Goal: Transaction & Acquisition: Purchase product/service

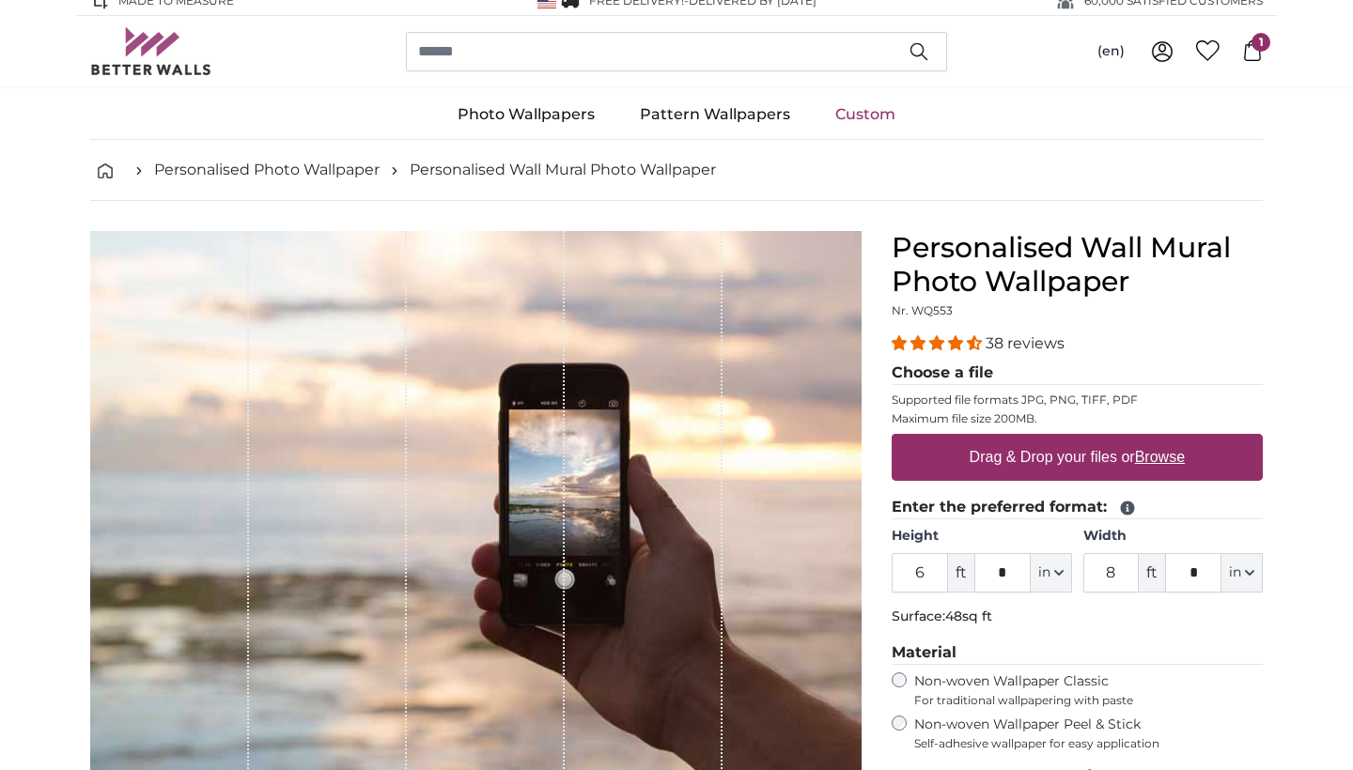
scroll to position [19, 0]
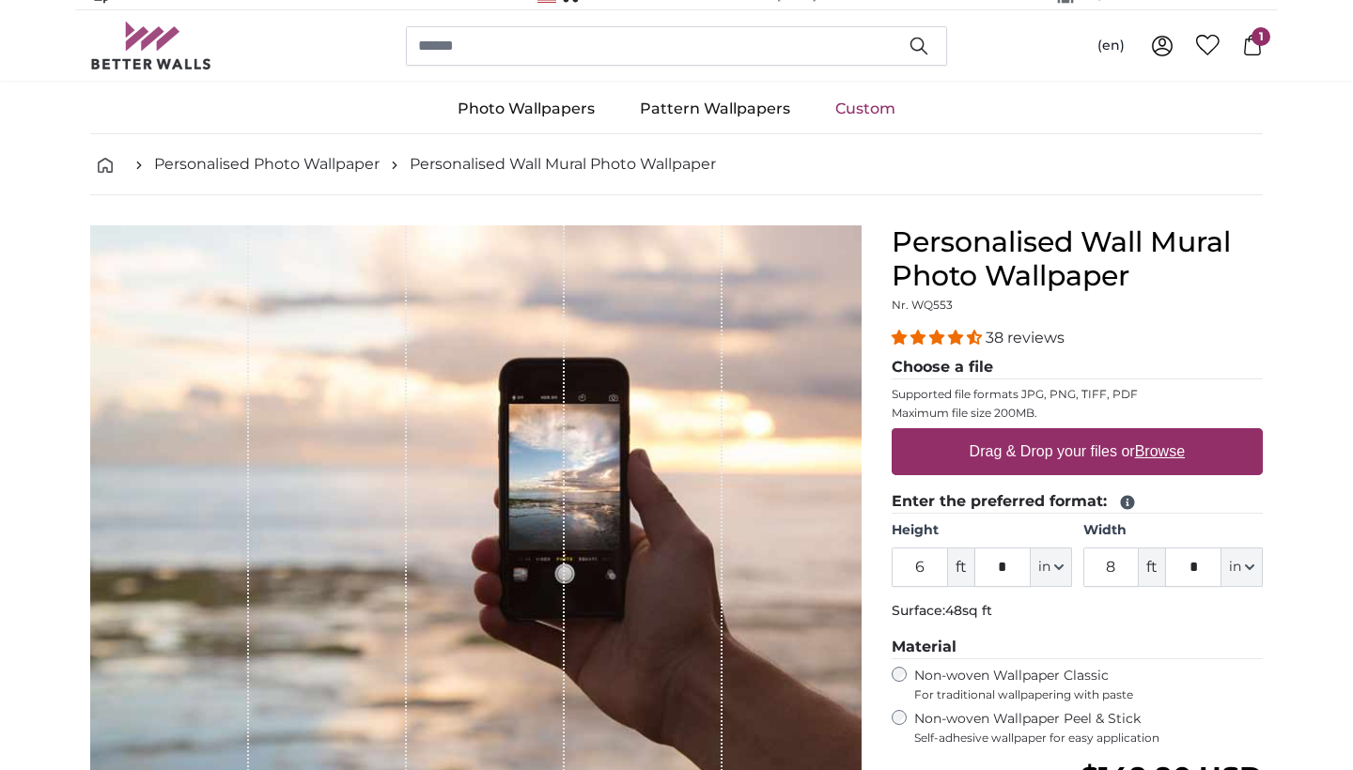
click at [1096, 458] on label "Drag & Drop your files or Browse" at bounding box center [1077, 452] width 230 height 38
click at [1096, 434] on input "Drag & Drop your files or Browse" at bounding box center [1076, 431] width 371 height 6
type input "**********"
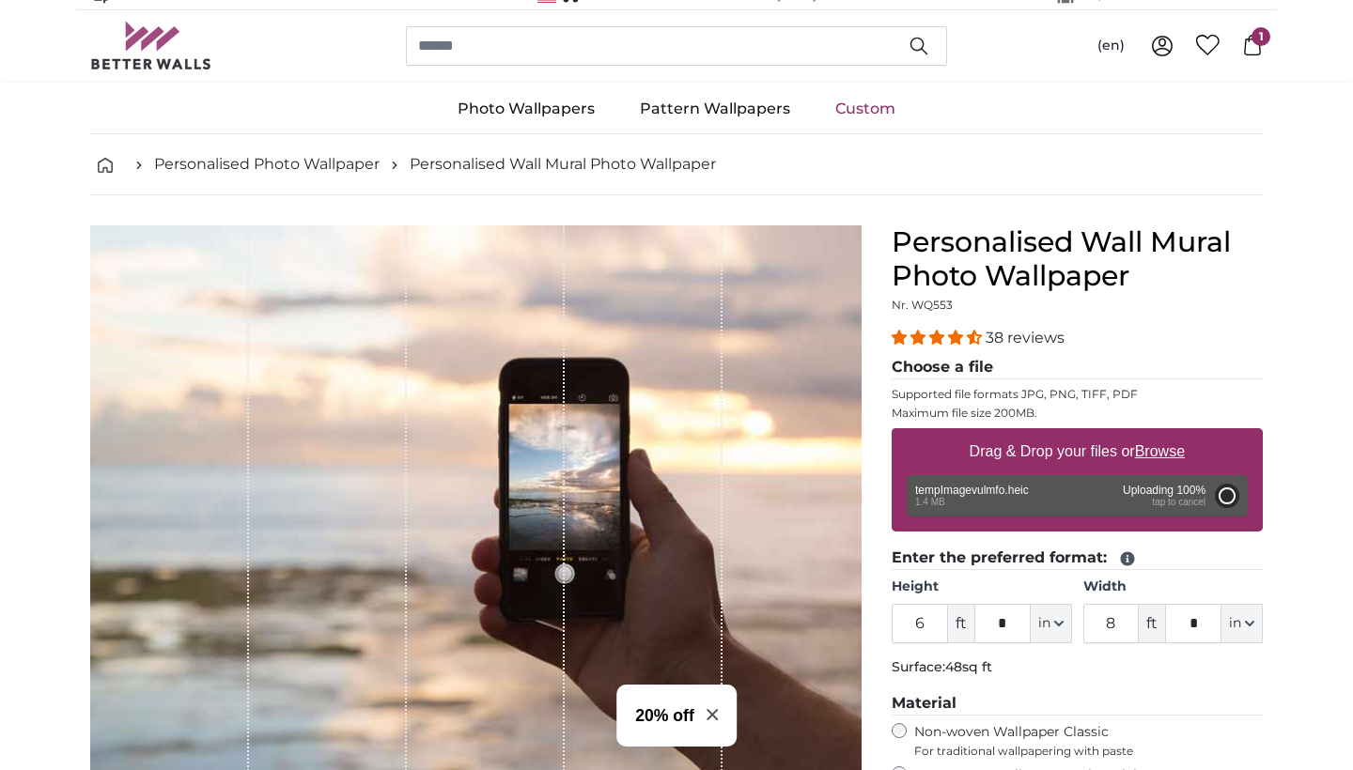
type input "5"
type input "***"
type input "5"
type input "***"
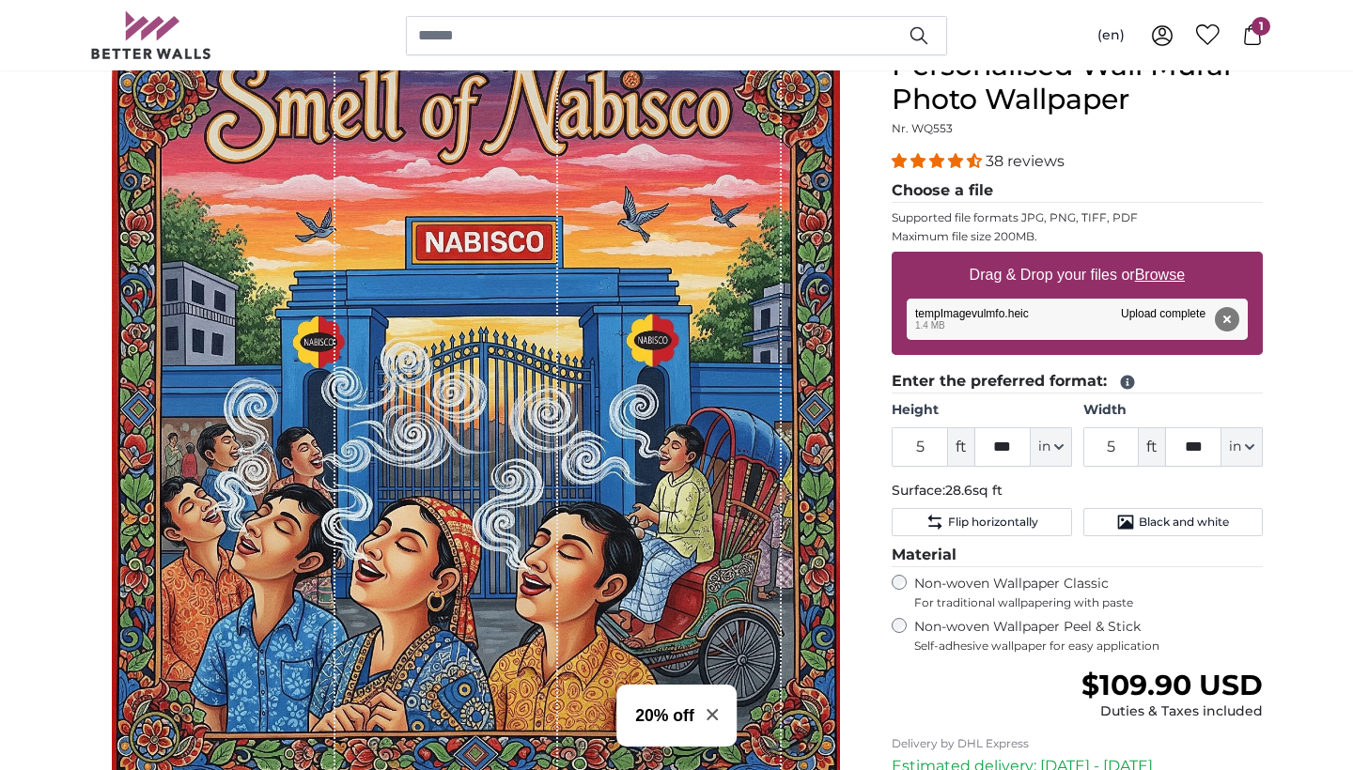
scroll to position [221, 0]
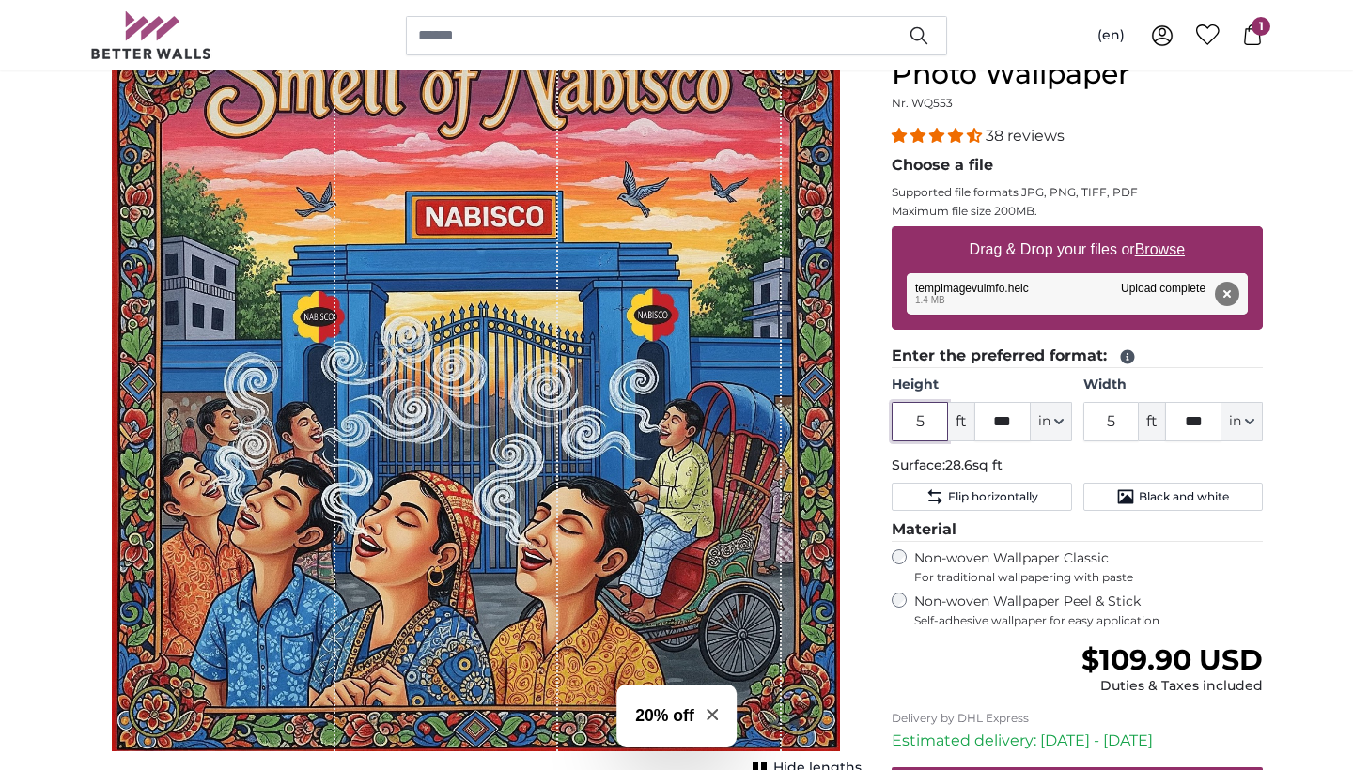
click at [928, 421] on input "5" at bounding box center [919, 421] width 56 height 39
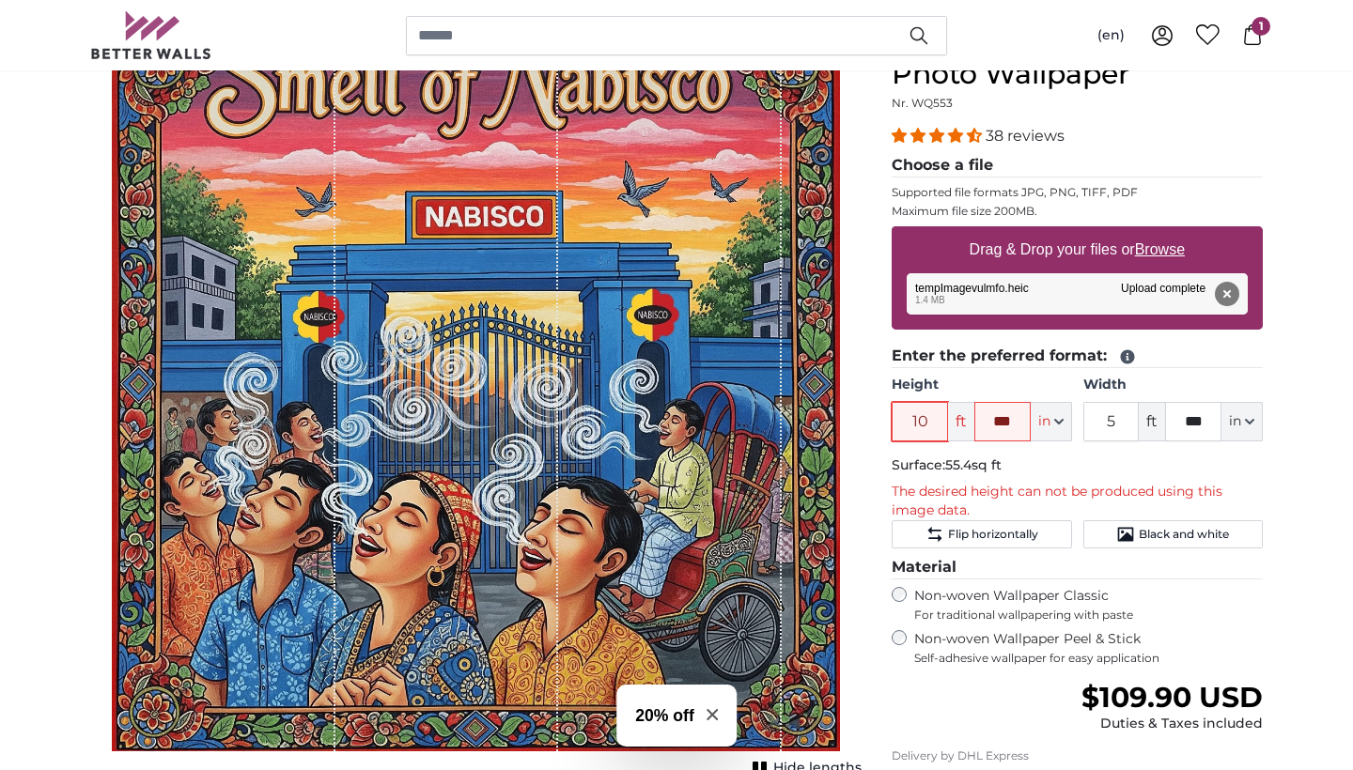
type input "1"
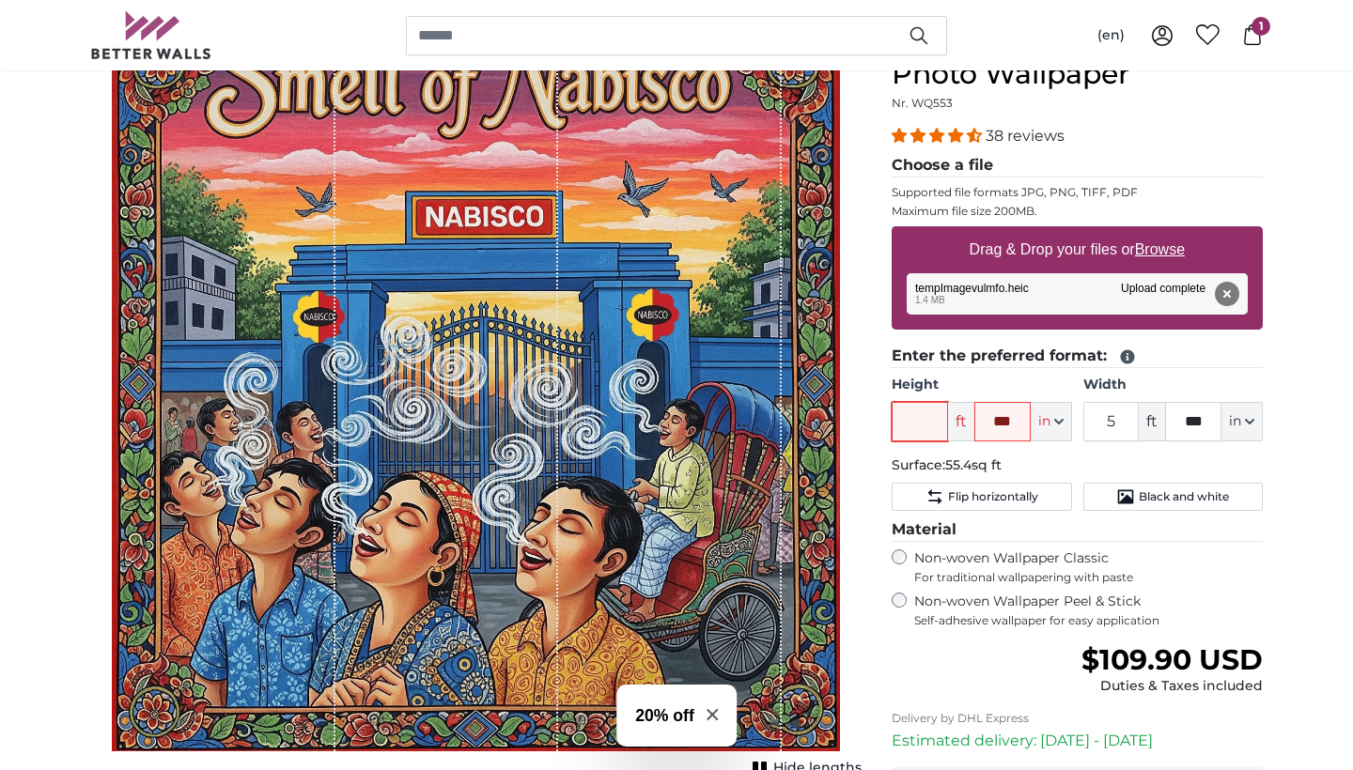
type input "8"
type input "6"
type input "5"
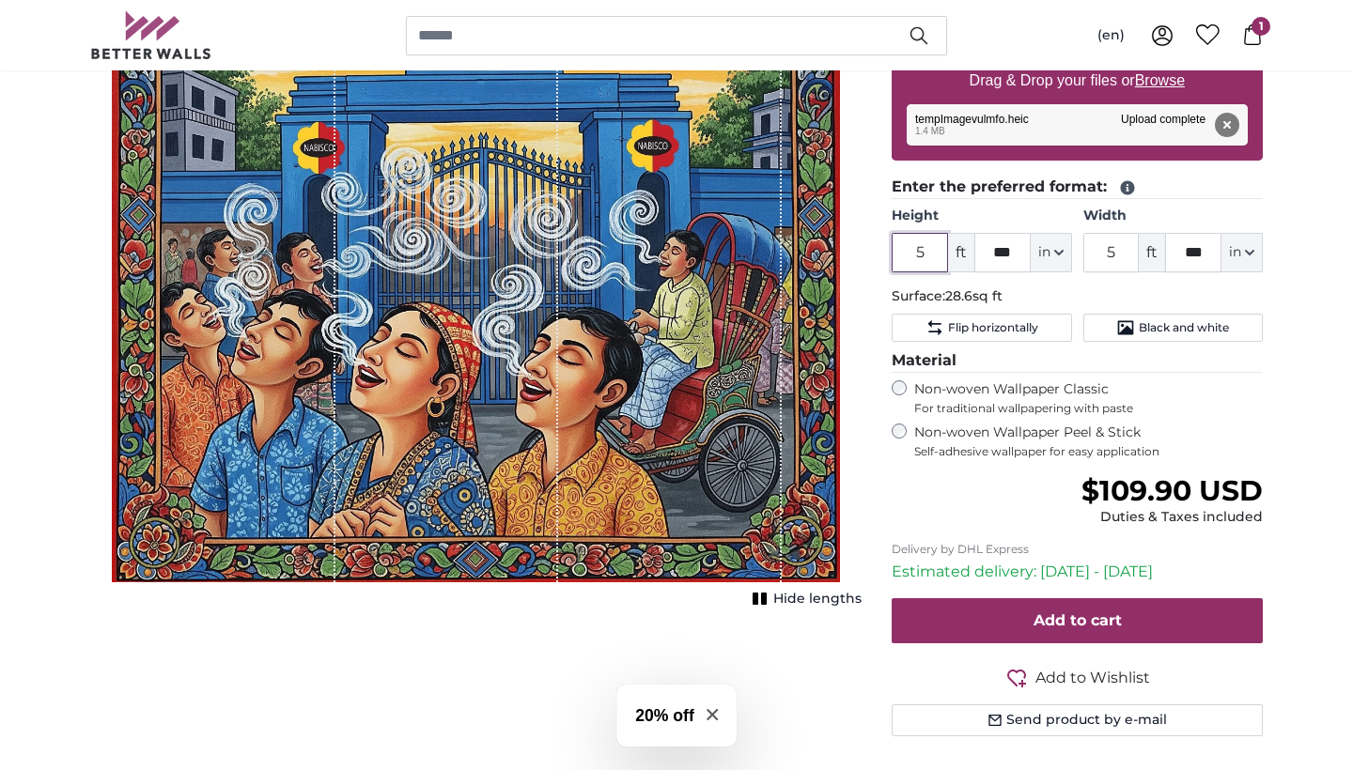
scroll to position [413, 0]
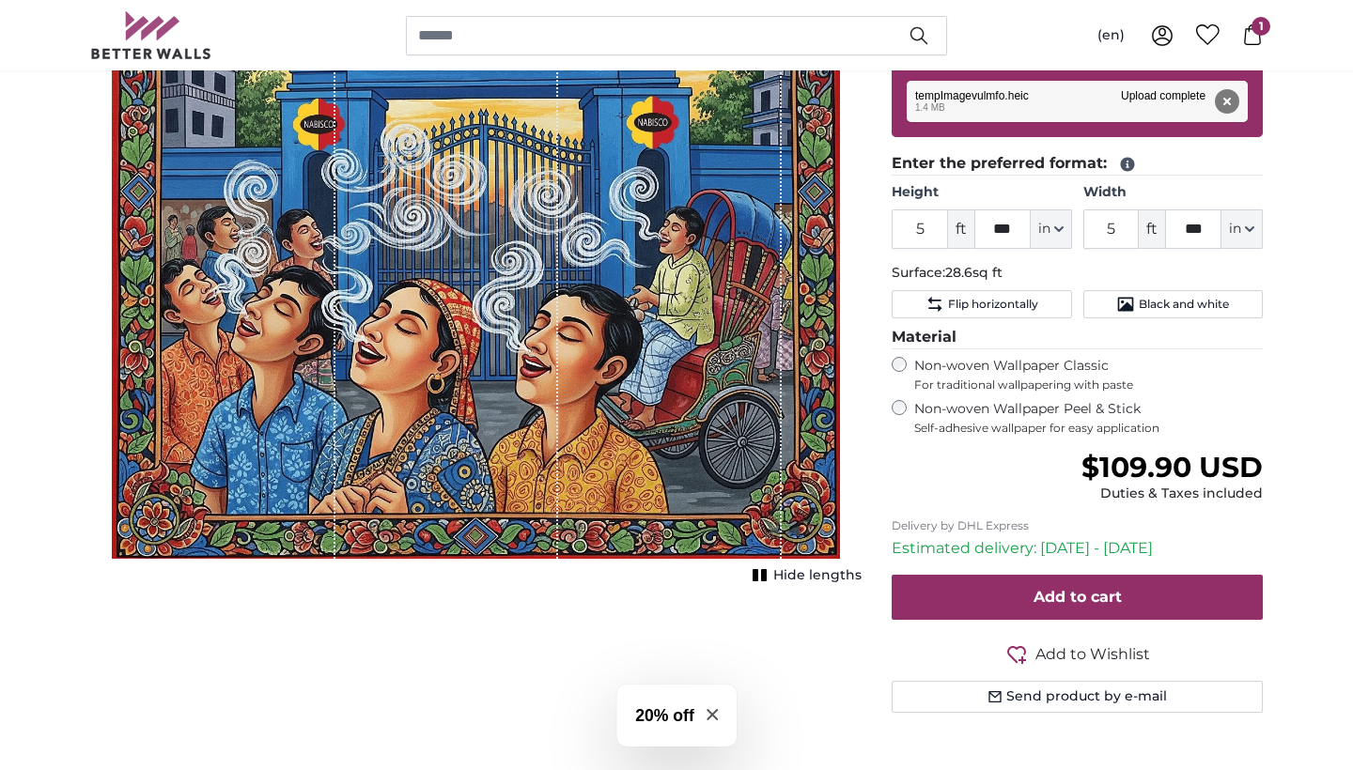
click at [1075, 432] on span "Self-adhesive wallpaper for easy application" at bounding box center [1088, 428] width 348 height 15
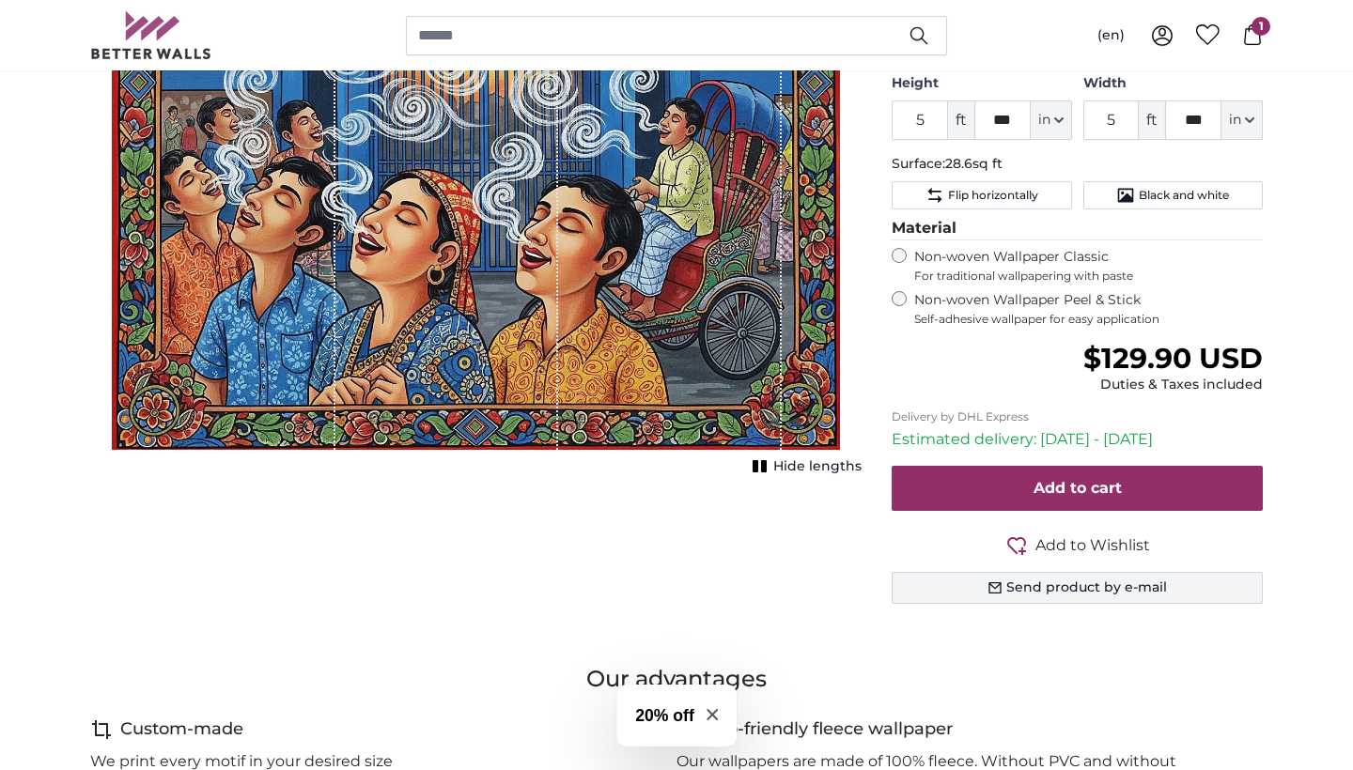
scroll to position [566, 0]
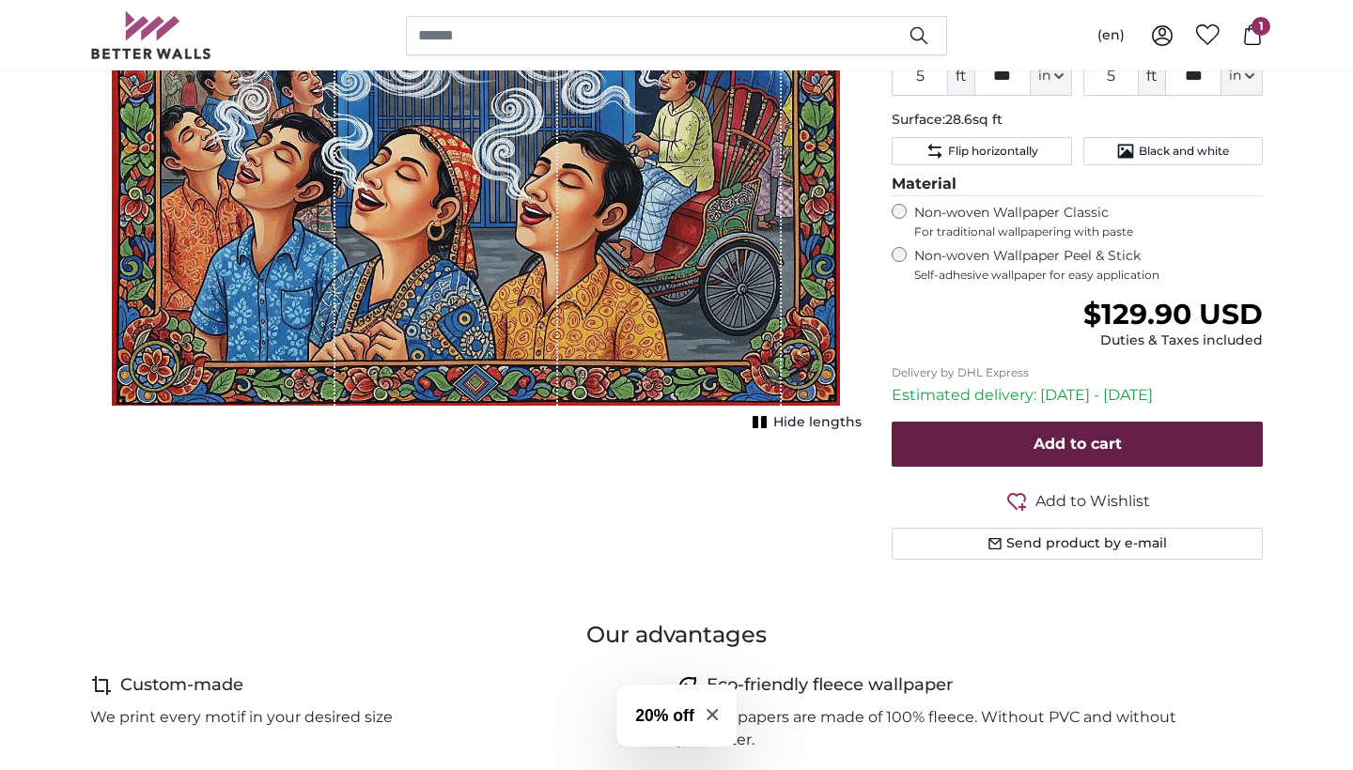
click at [1045, 449] on button "Add to cart" at bounding box center [1076, 444] width 371 height 45
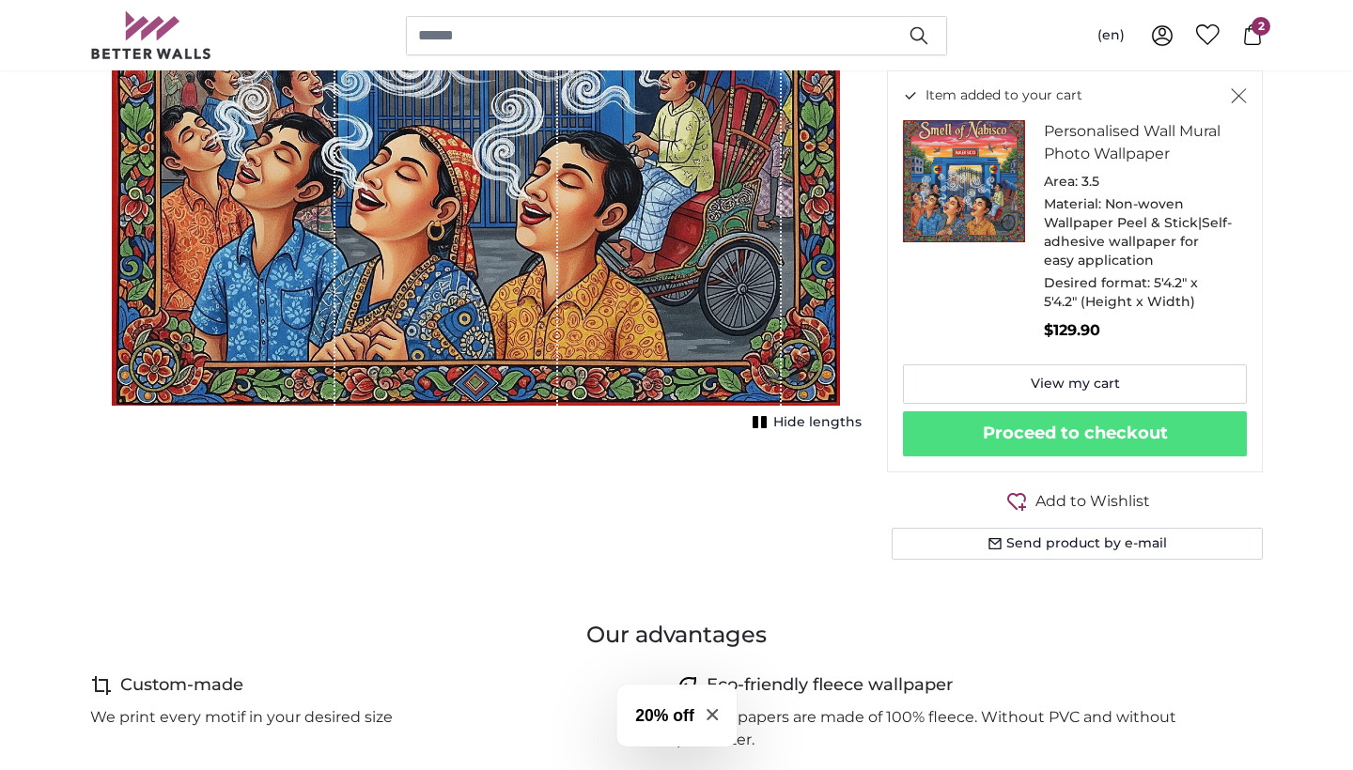
click at [1242, 98] on icon "Close" at bounding box center [1239, 95] width 16 height 15
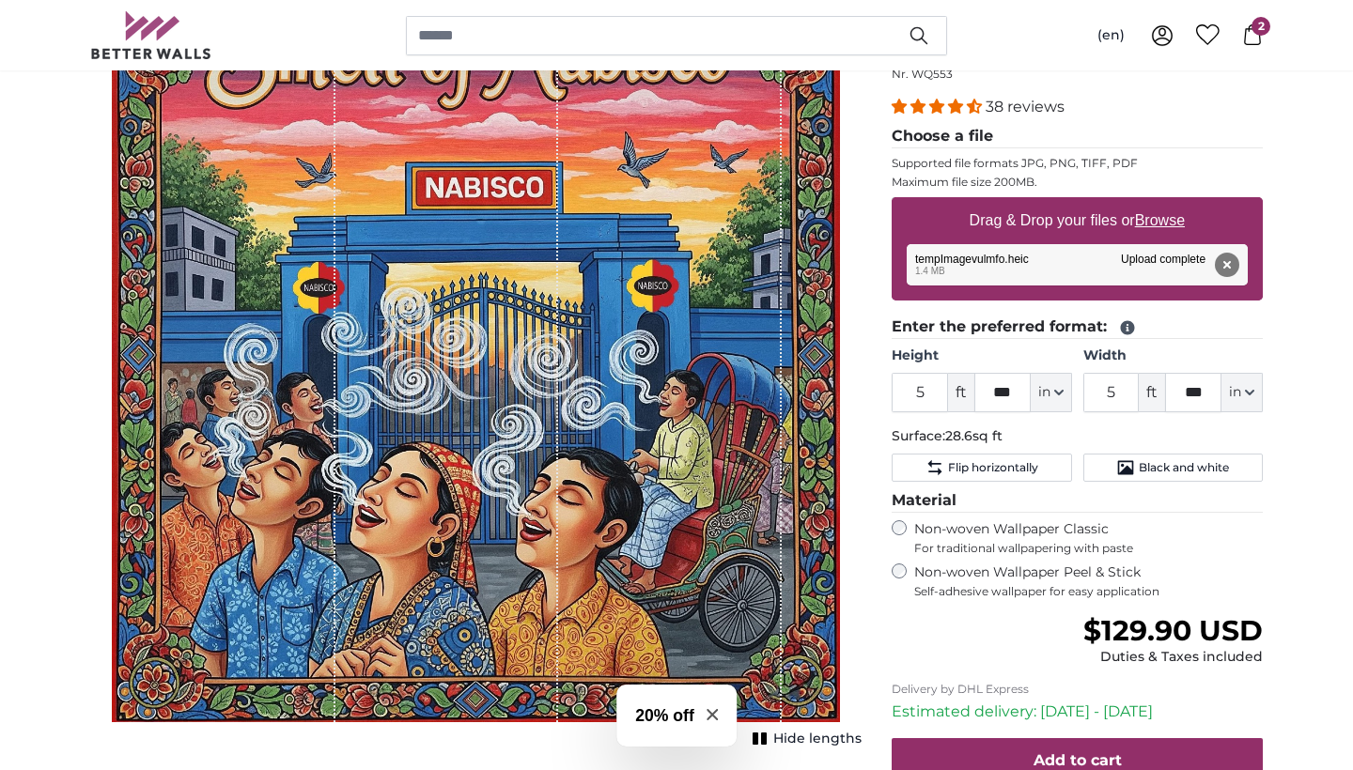
scroll to position [215, 0]
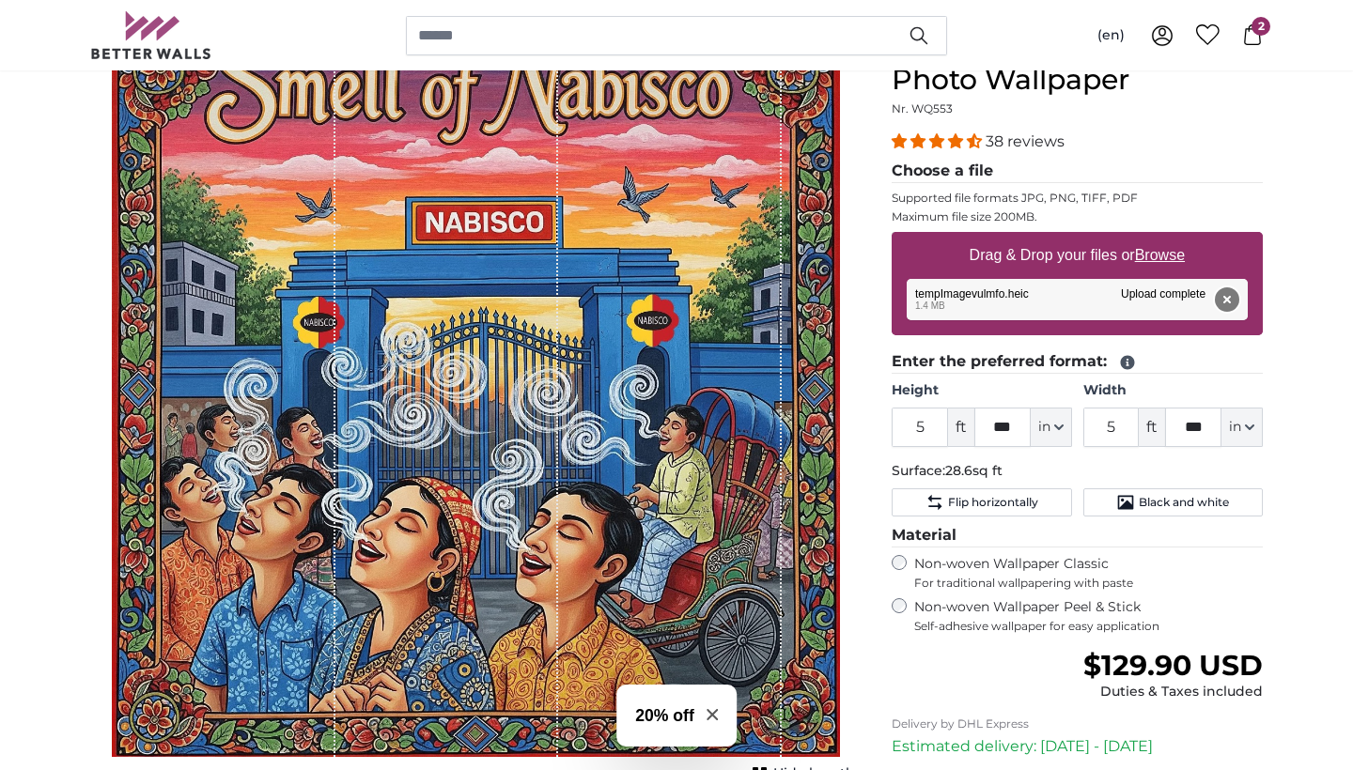
click at [1231, 297] on button "Remove" at bounding box center [1227, 299] width 24 height 24
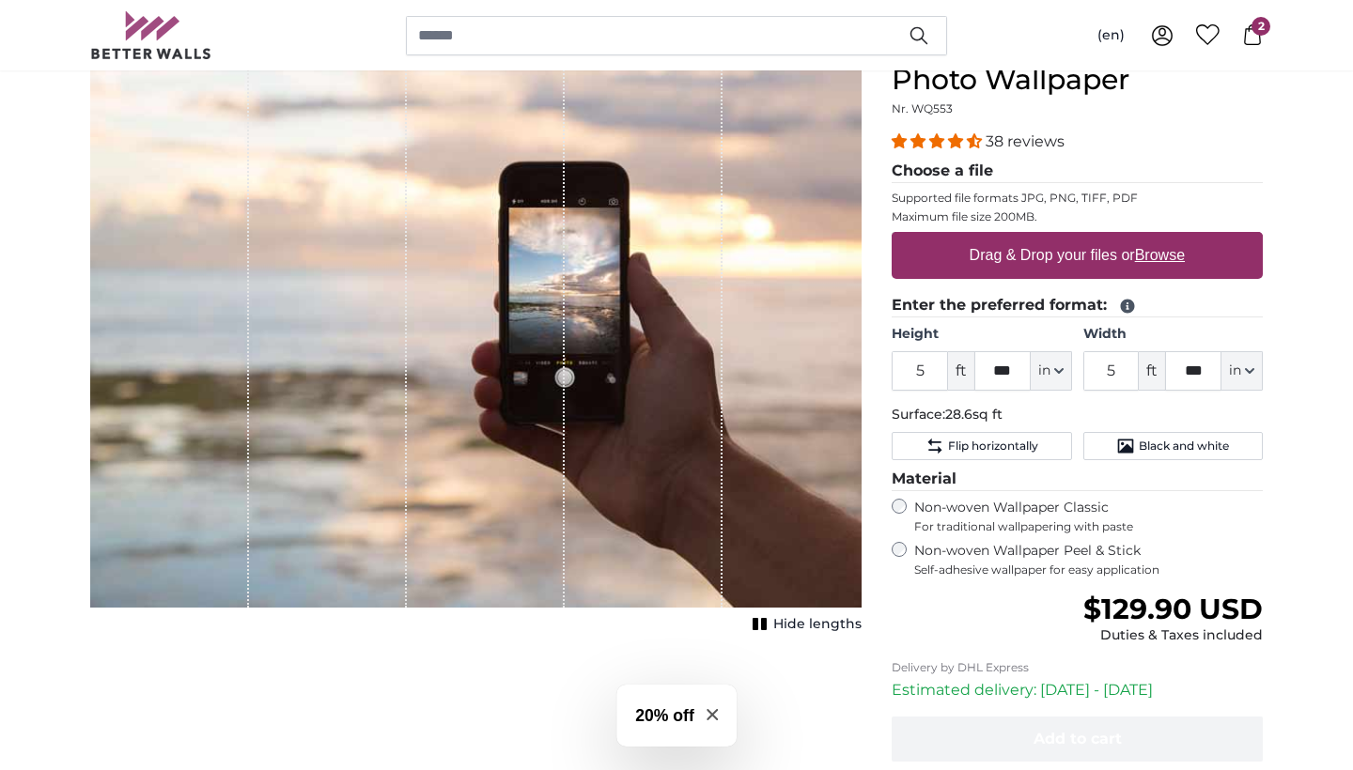
click at [1058, 265] on label "Drag & Drop your files or Browse" at bounding box center [1077, 256] width 230 height 38
click at [1058, 238] on input "Drag & Drop your files or Browse" at bounding box center [1076, 235] width 371 height 6
type input "**********"
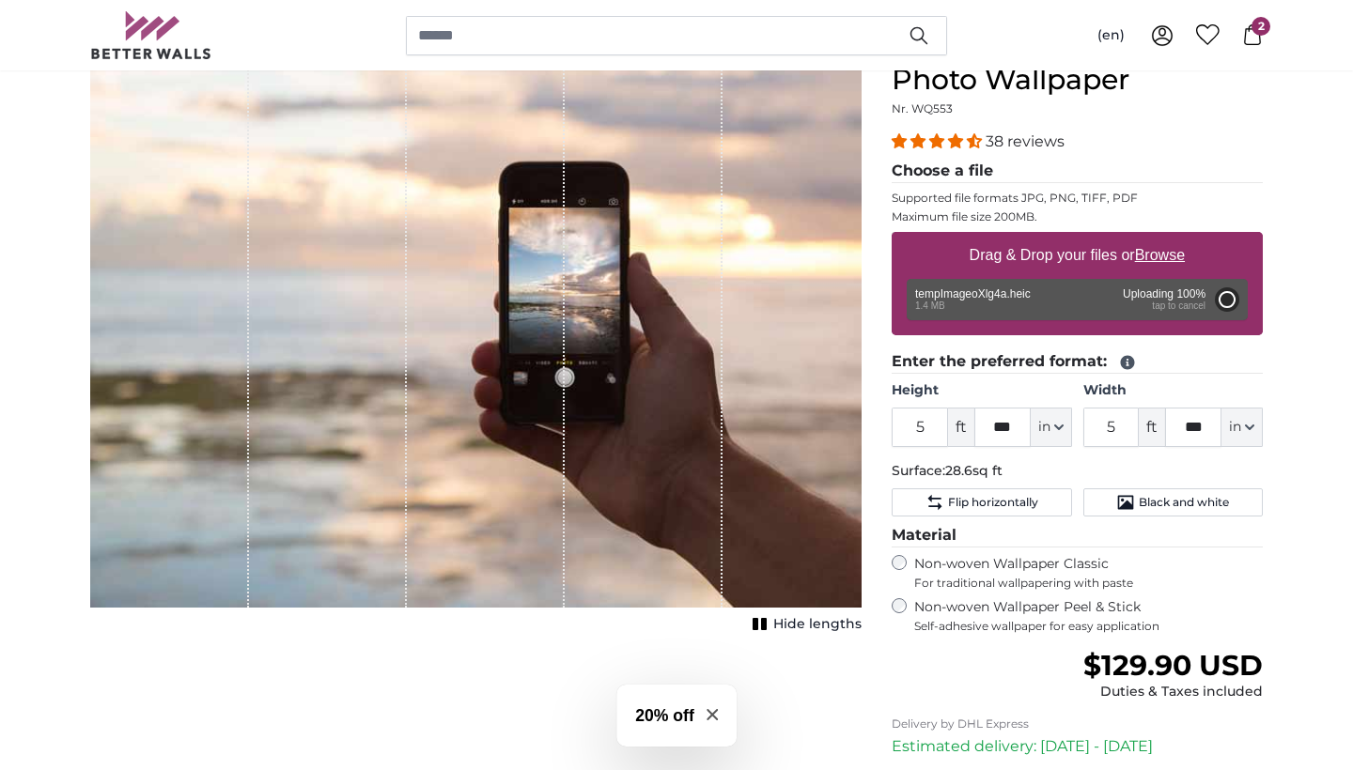
type input "5"
type input "***"
type input "5"
type input "***"
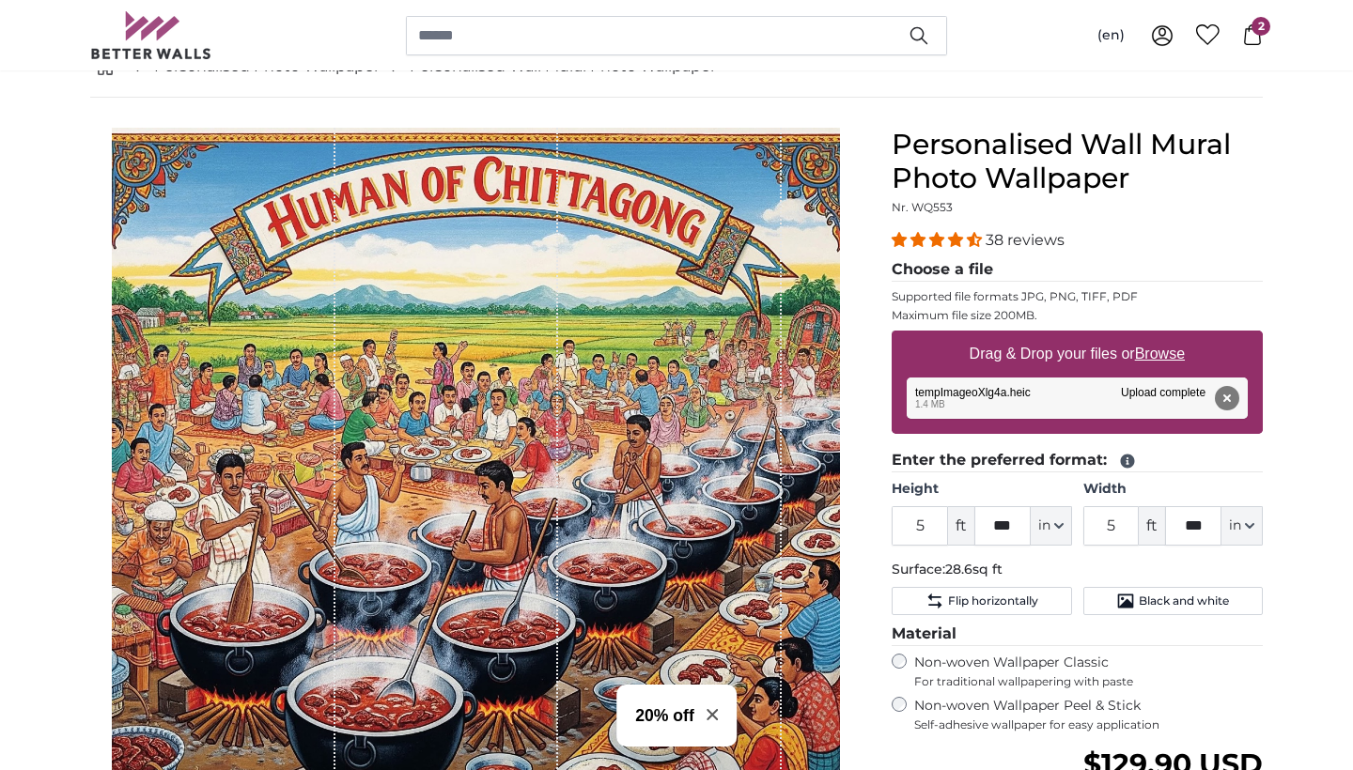
scroll to position [104, 0]
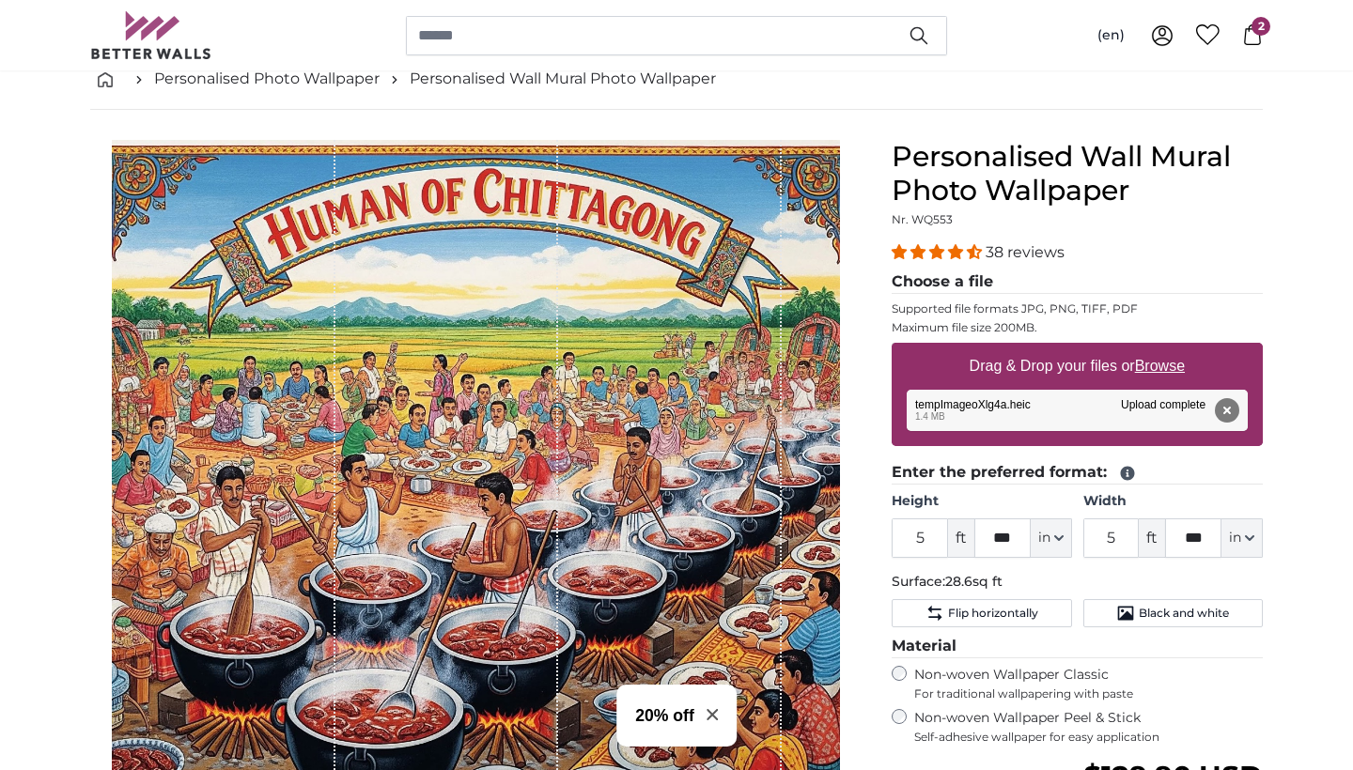
drag, startPoint x: 608, startPoint y: 143, endPoint x: 622, endPoint y: 234, distance: 92.2
click at [623, 233] on div "1 of 1" at bounding box center [670, 504] width 224 height 728
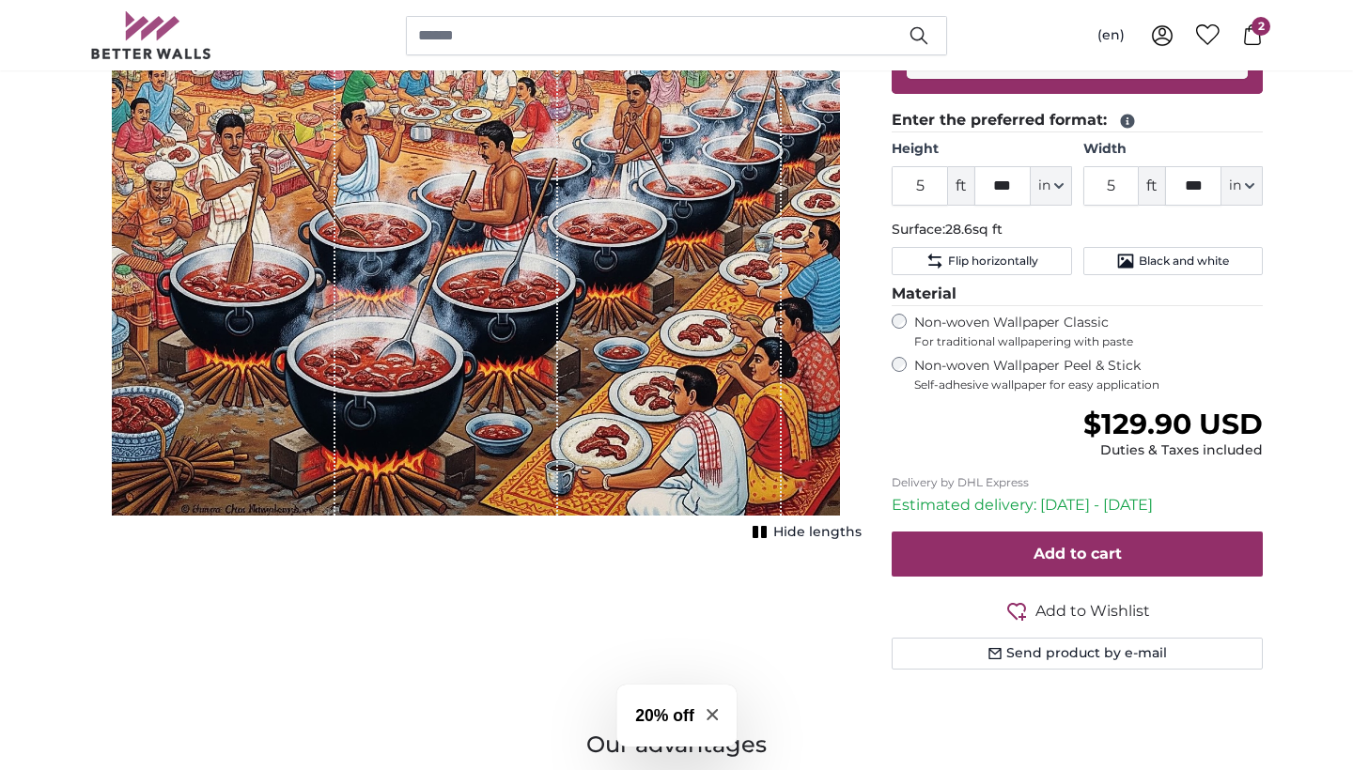
scroll to position [458, 0]
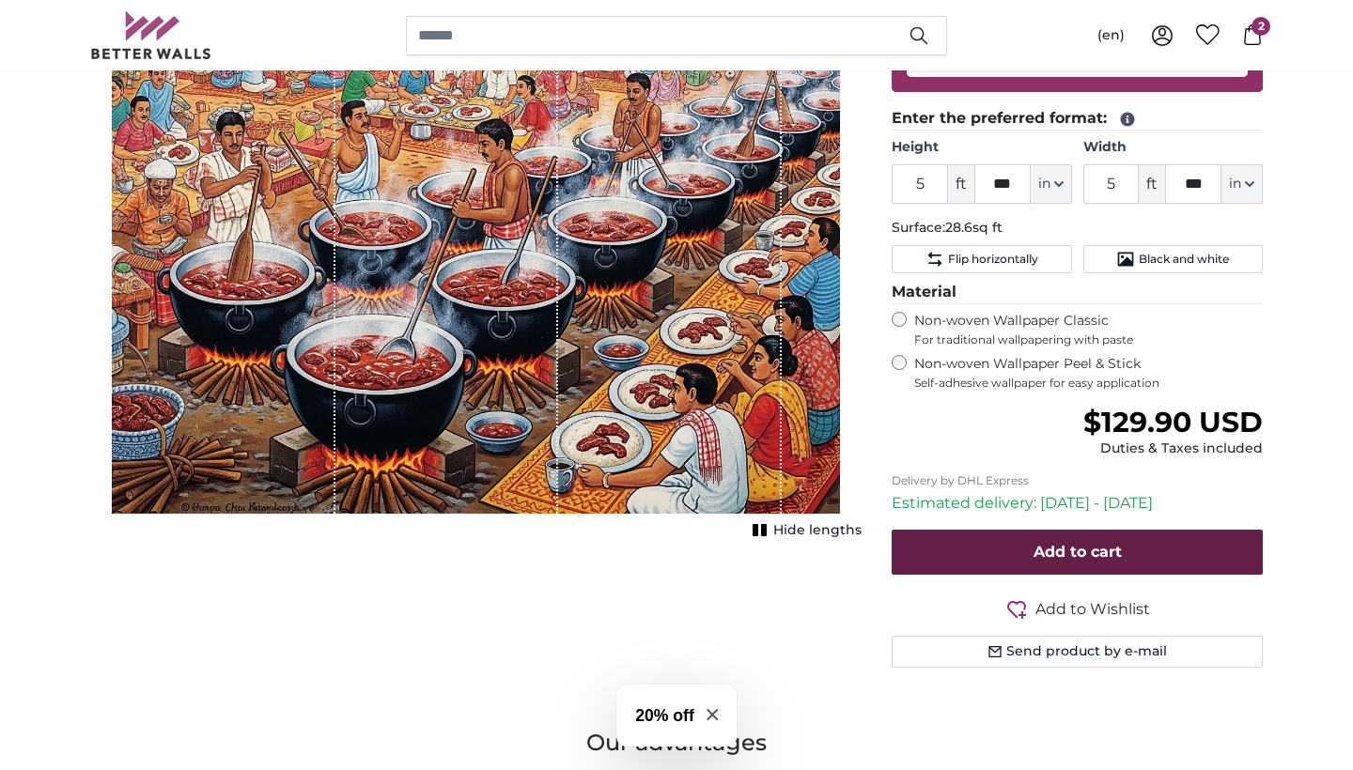
click at [1092, 534] on button "Add to cart" at bounding box center [1076, 552] width 371 height 45
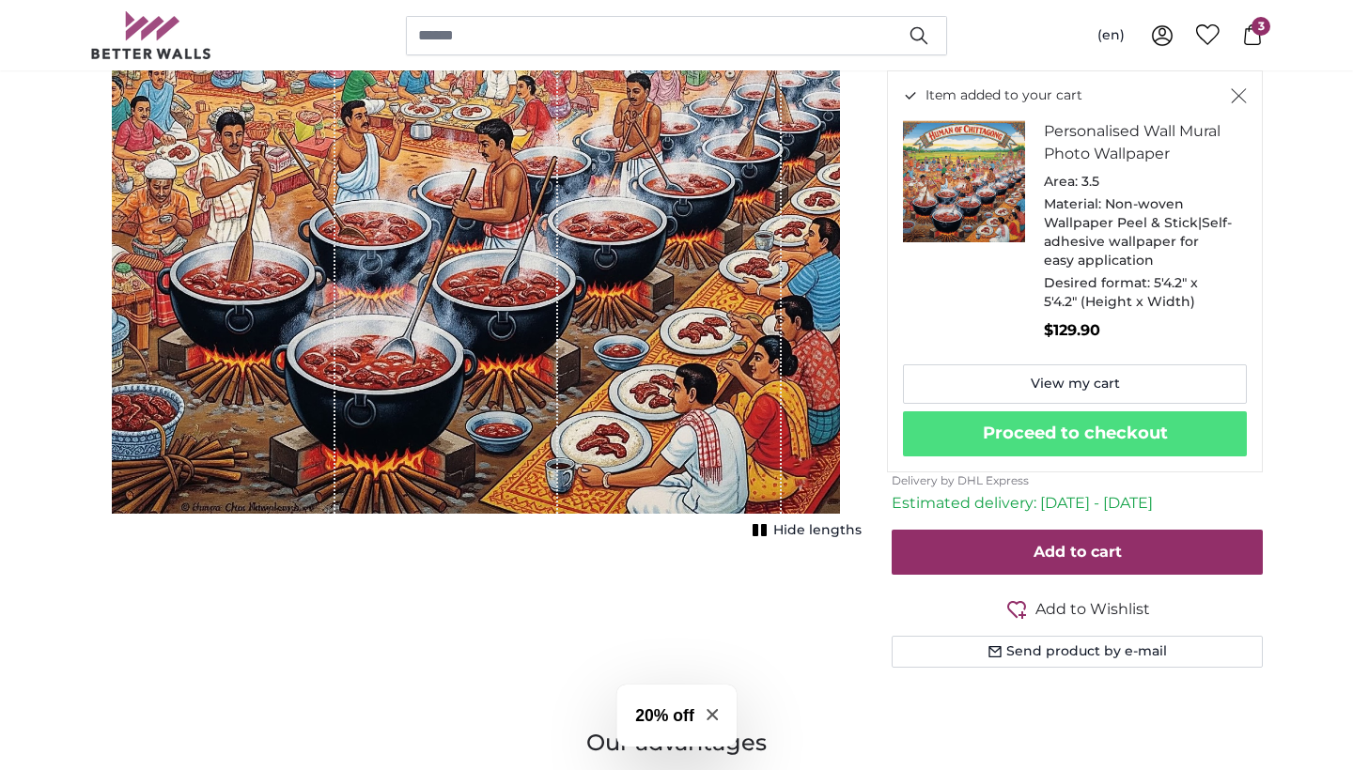
click at [1242, 100] on icon "Close" at bounding box center [1238, 96] width 15 height 15
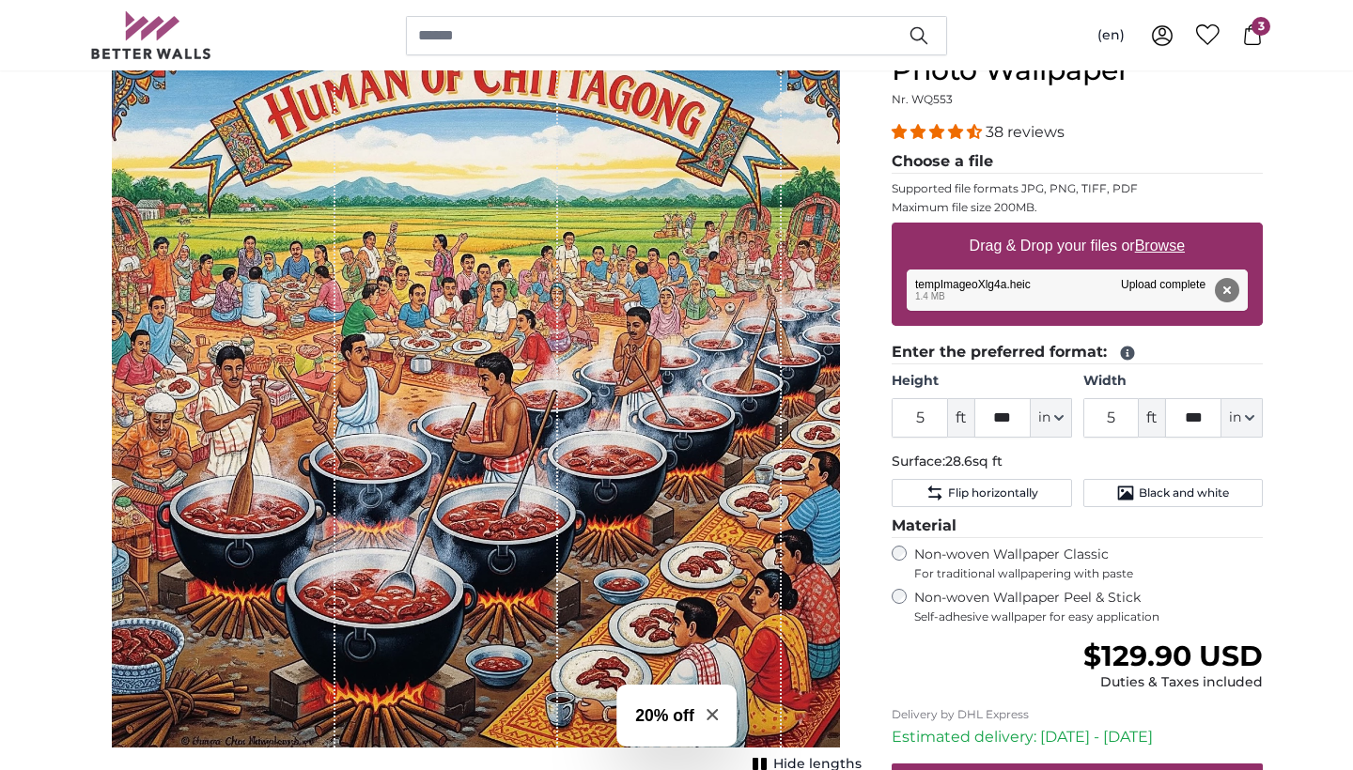
scroll to position [226, 0]
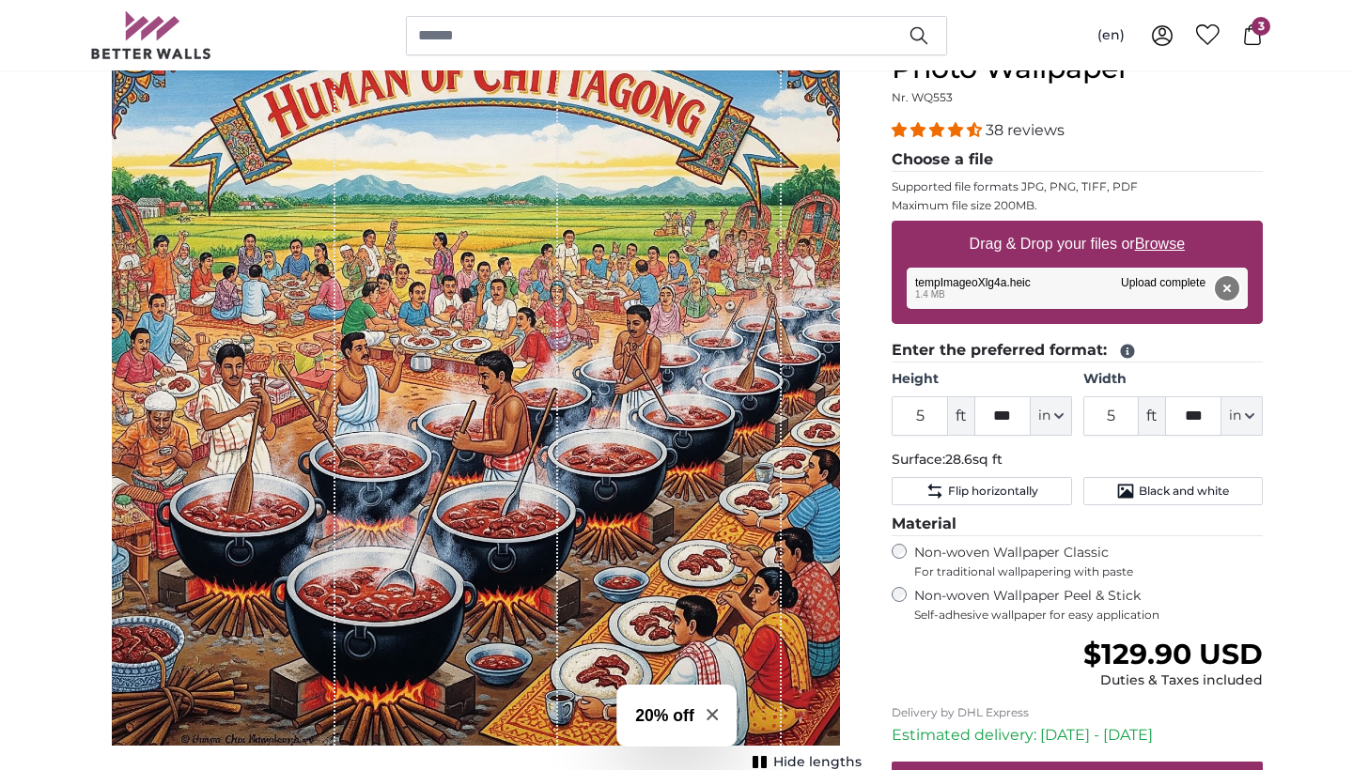
click at [1230, 287] on button "Remove" at bounding box center [1227, 288] width 24 height 24
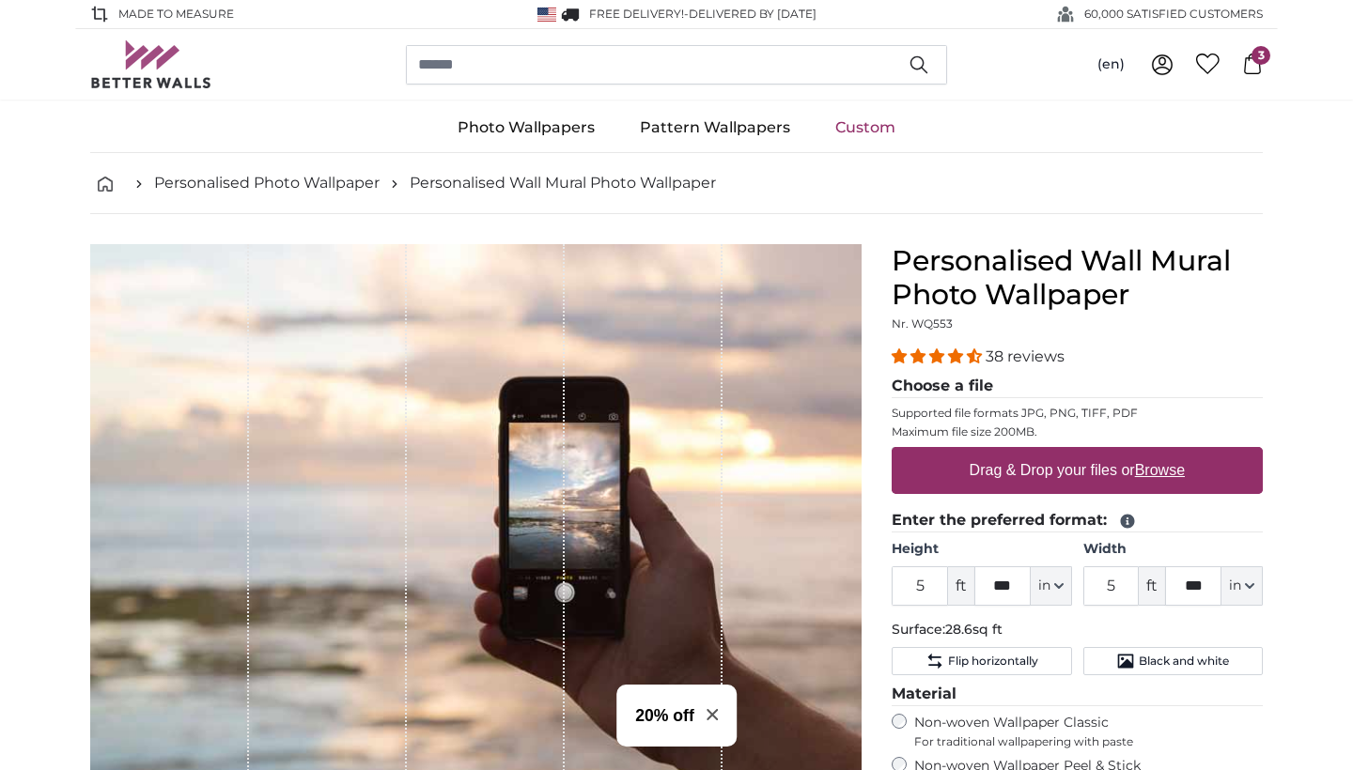
scroll to position [0, 0]
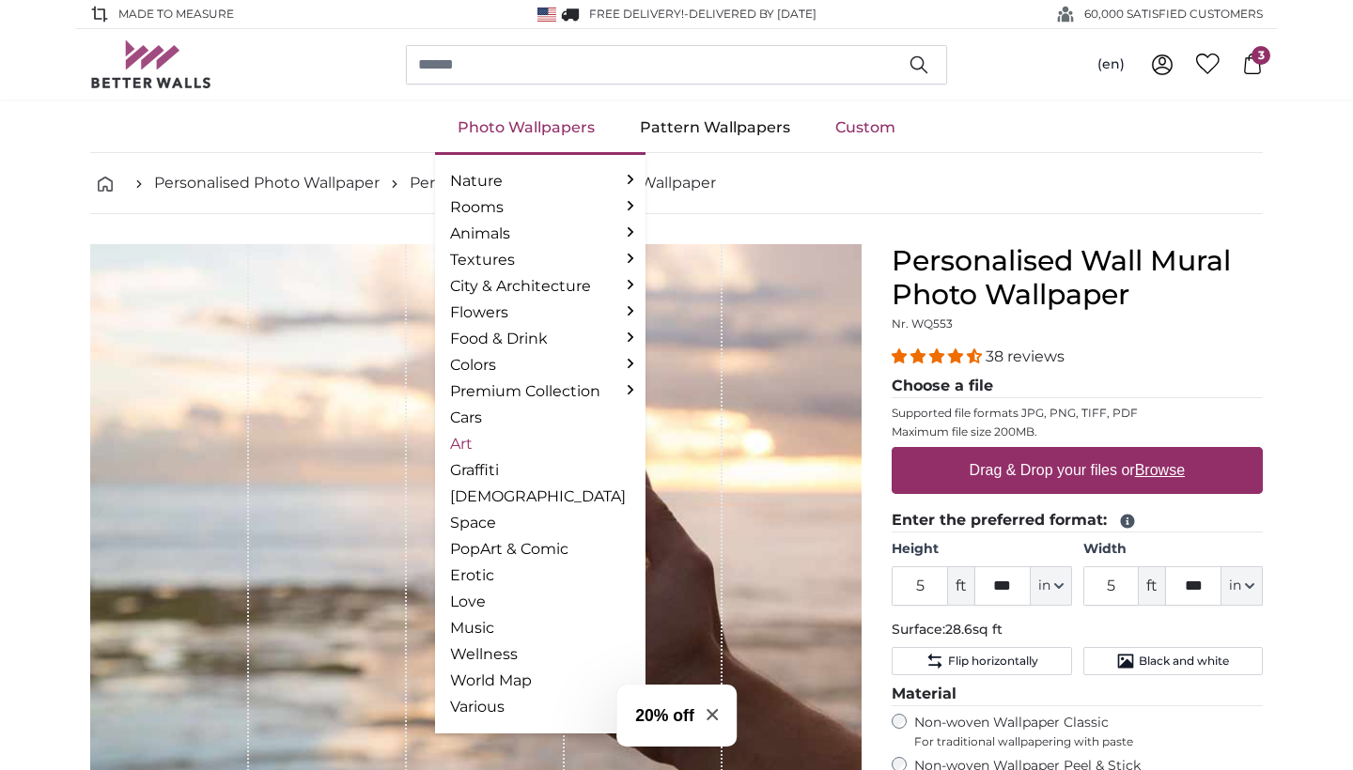
click at [533, 440] on link "Art" at bounding box center [540, 444] width 180 height 23
